Goal: Task Accomplishment & Management: Use online tool/utility

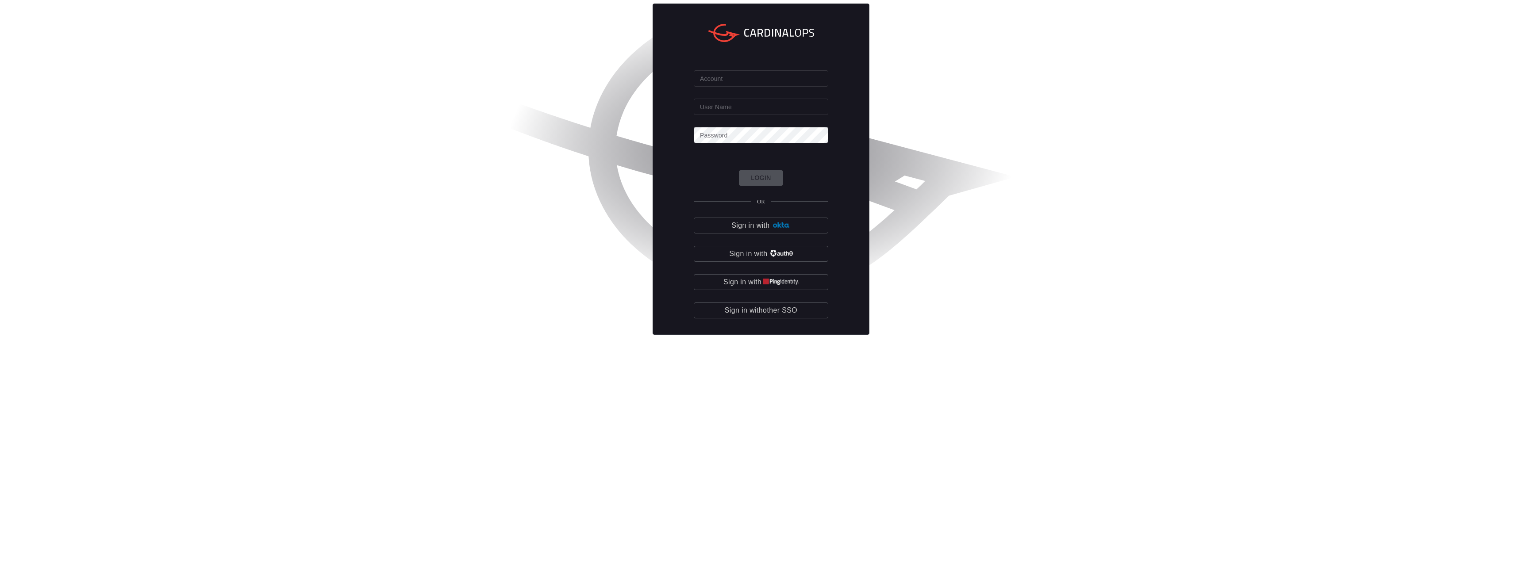
click at [750, 87] on input "Account" at bounding box center [761, 78] width 134 height 16
type input "pog0-dev"
click at [751, 115] on input "User Name" at bounding box center [761, 107] width 134 height 16
type input "[PERSON_NAME][EMAIL_ADDRESS][PERSON_NAME][DOMAIN_NAME]"
click button "Login" at bounding box center [761, 177] width 44 height 15
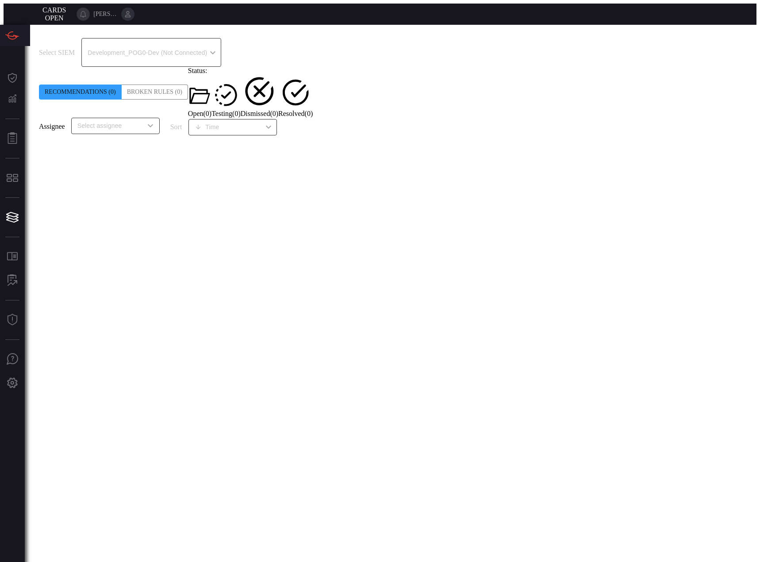
click at [132, 12] on icon at bounding box center [128, 14] width 8 height 8
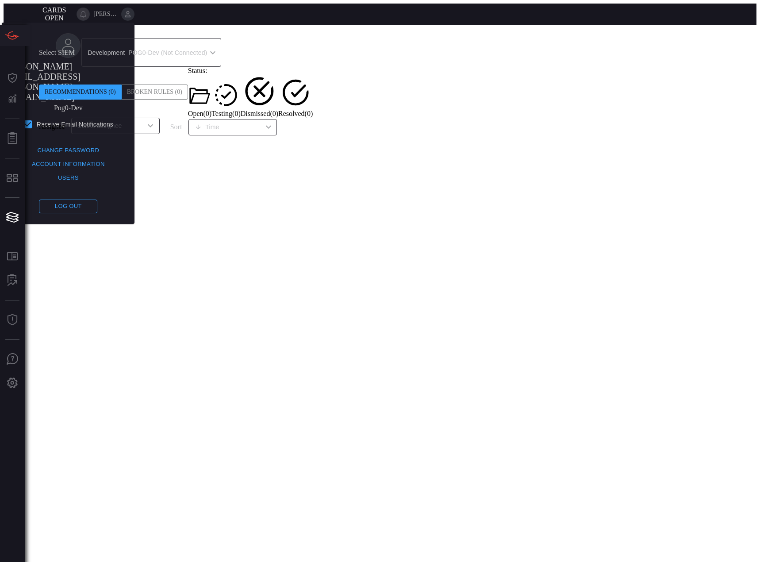
click at [560, 46] on div "Select SIEM Development_POG0-Dev (Not Connected) 49cc8b75-2b56-4b69-a2e1-276848…" at bounding box center [391, 86] width 705 height 96
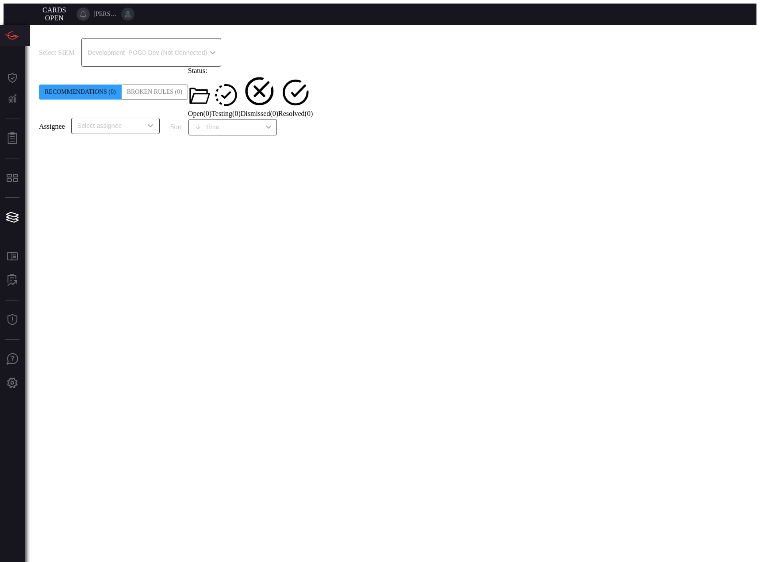
click at [90, 12] on button at bounding box center [83, 14] width 13 height 13
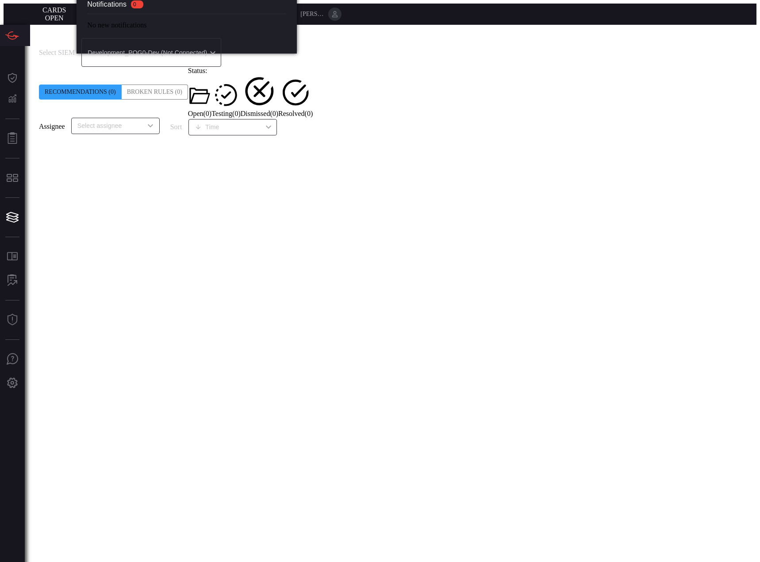
click at [66, 14] on span at bounding box center [66, 14] width 0 height 0
